Goal: Task Accomplishment & Management: Manage account settings

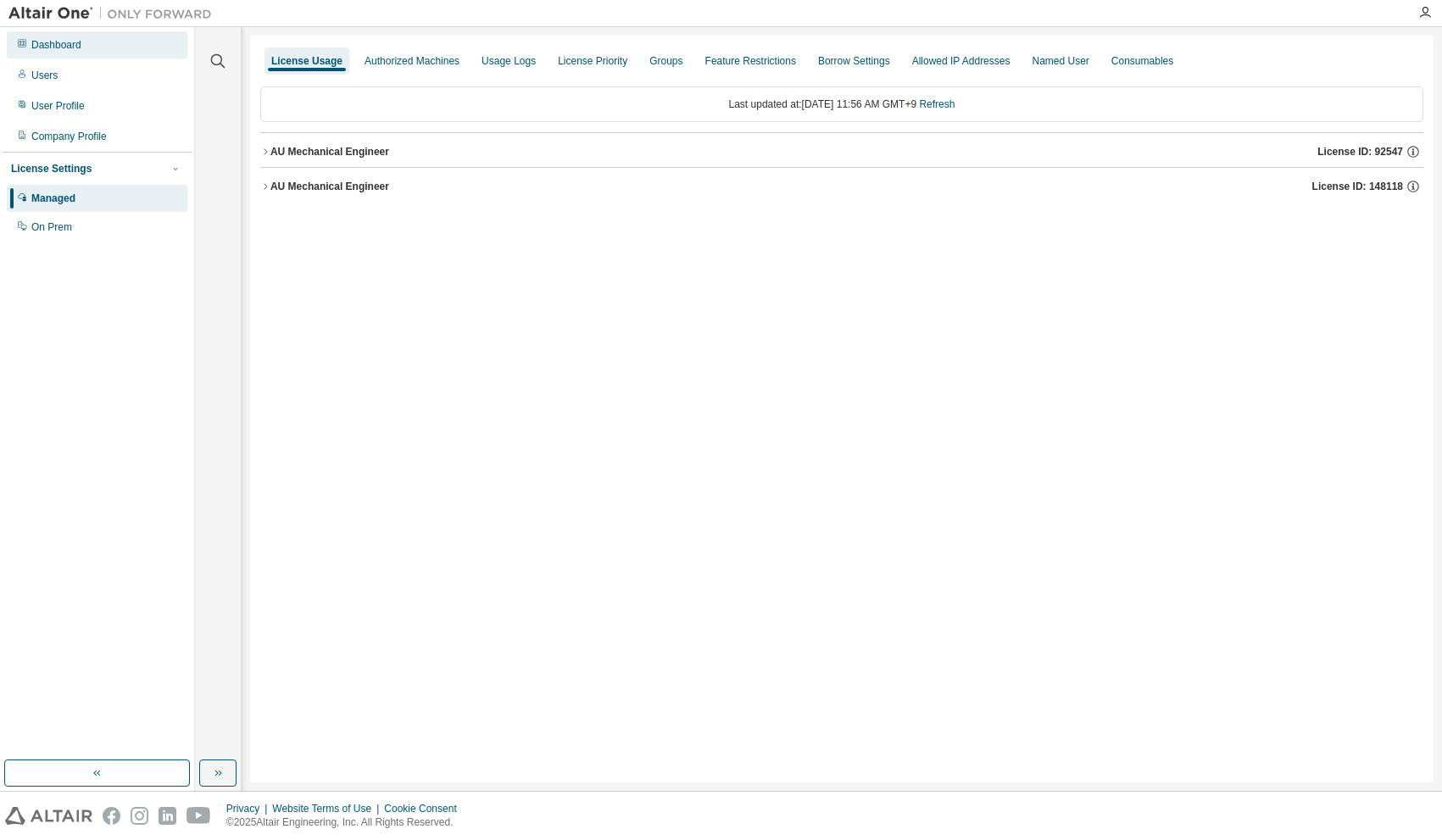
click at [78, 45] on div "Dashboard" at bounding box center [57, 44] width 50 height 13
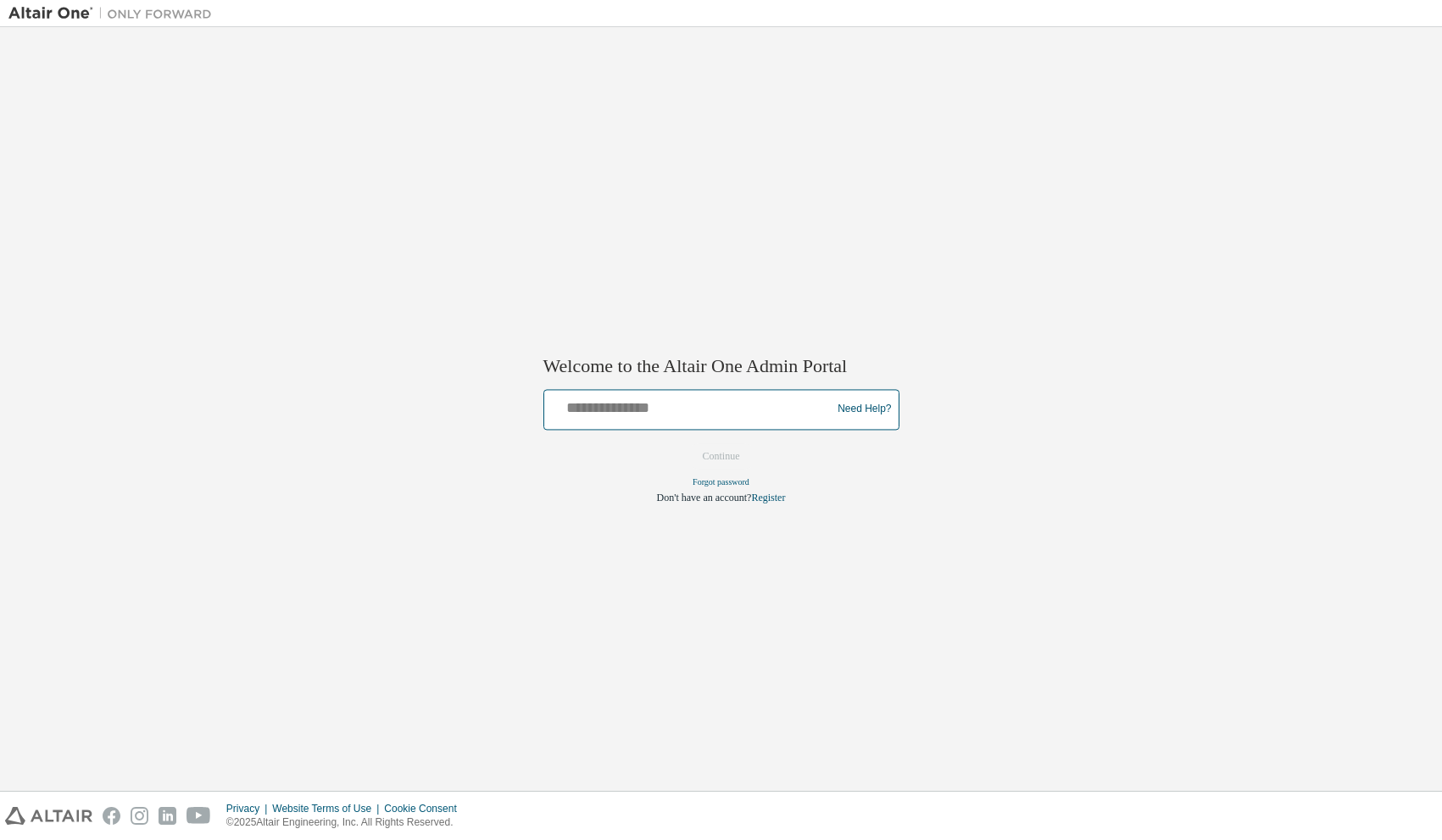
click at [683, 403] on input "text" at bounding box center [690, 405] width 279 height 24
type input "**********"
click at [692, 451] on button "Continue" at bounding box center [721, 456] width 73 height 25
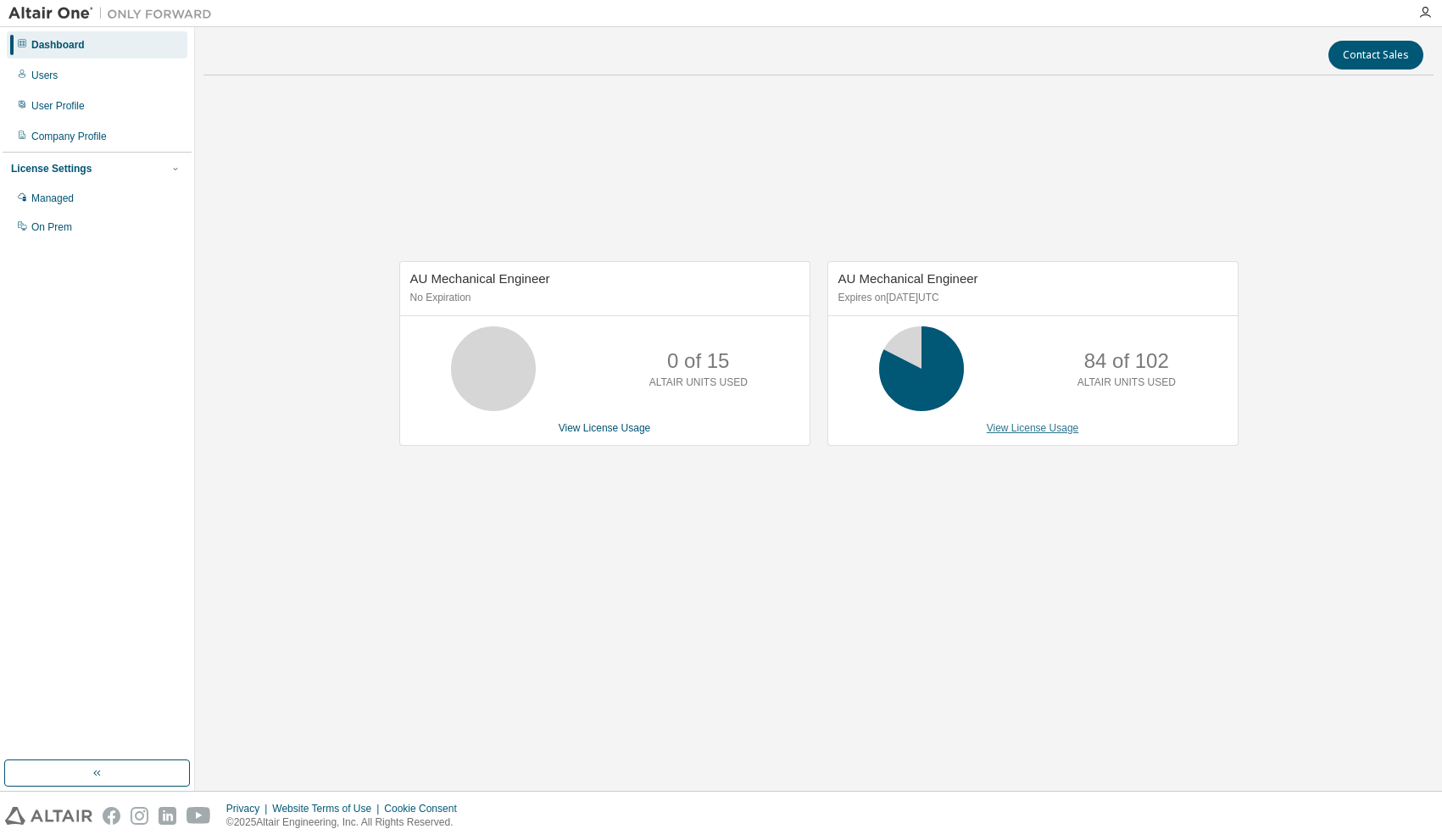
click at [1034, 430] on link "View License Usage" at bounding box center [1033, 427] width 93 height 12
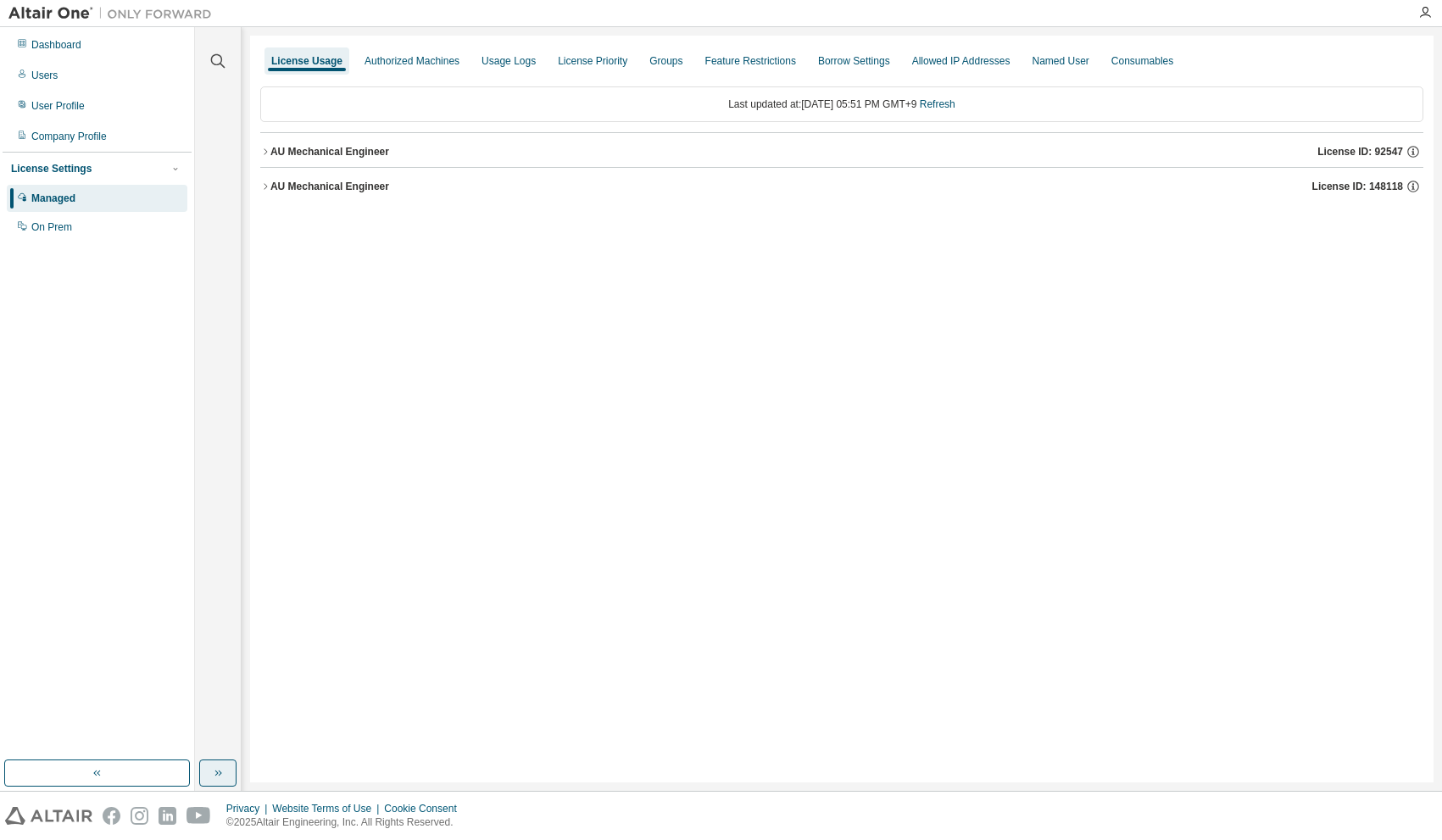
click at [212, 773] on icon "button" at bounding box center [218, 773] width 13 height 13
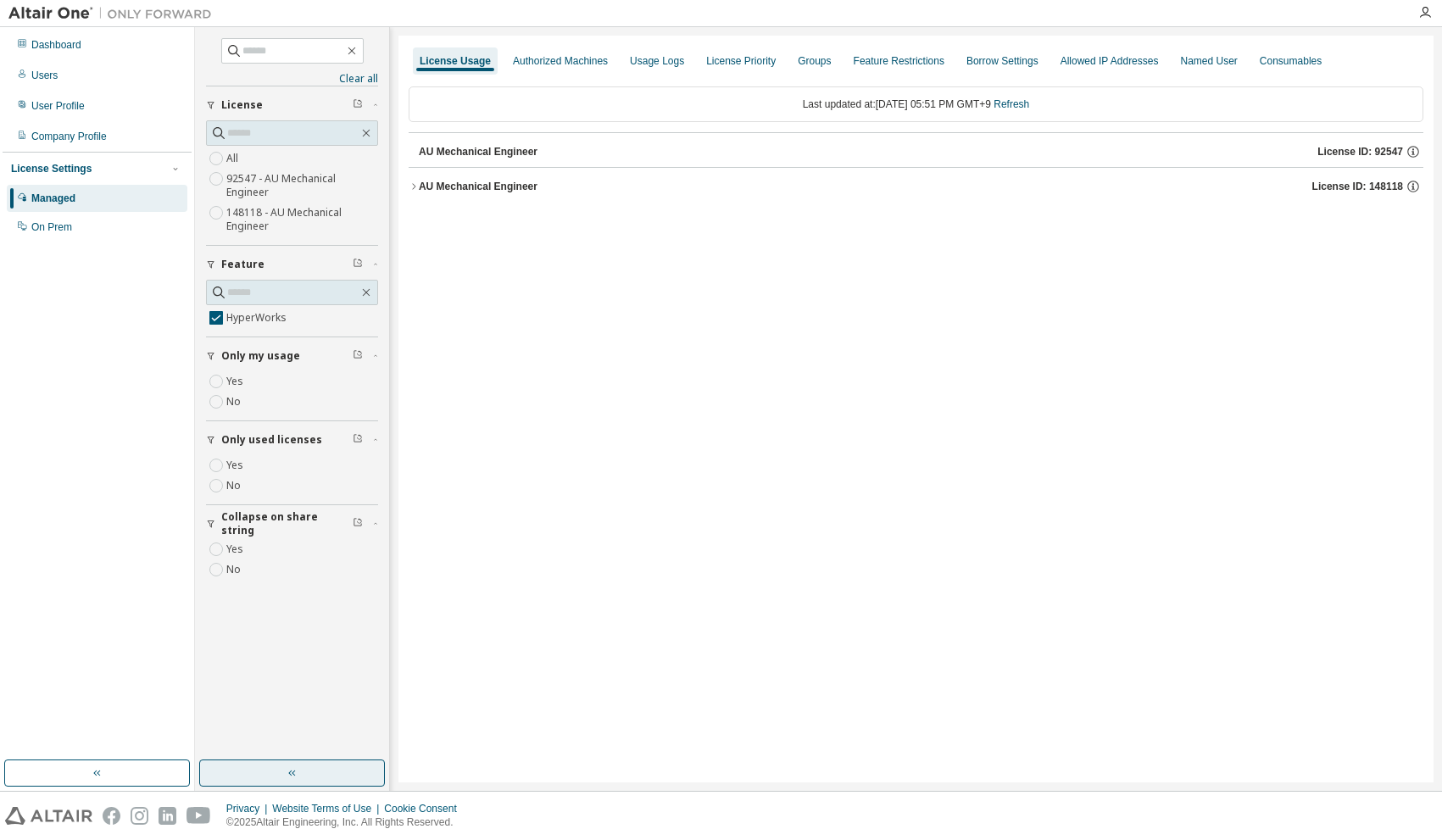
click at [413, 188] on icon "button" at bounding box center [413, 186] width 10 height 10
click at [428, 223] on icon "button" at bounding box center [428, 220] width 10 height 10
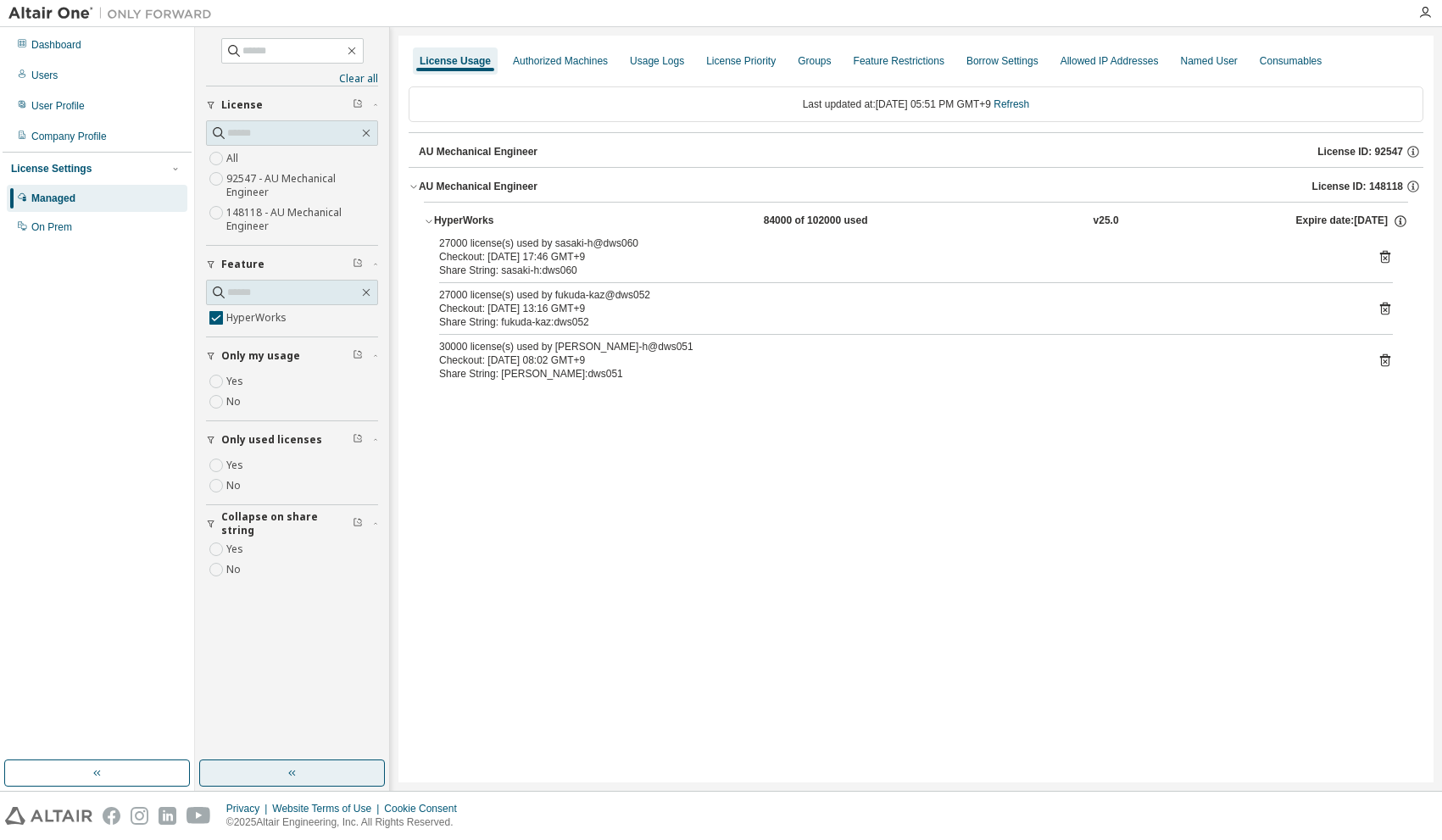
click at [657, 550] on div "License Usage Authorized Machines Usage Logs License Priority Groups Feature Re…" at bounding box center [916, 409] width 1035 height 746
